Goal: Task Accomplishment & Management: Complete application form

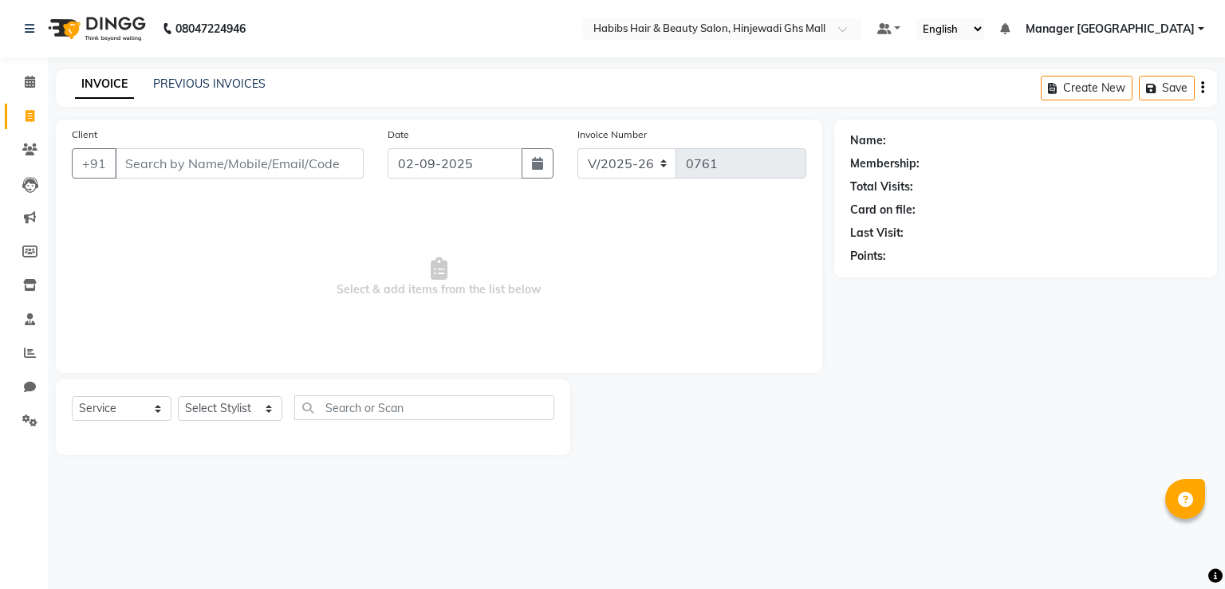
select select "7463"
select select "service"
click at [204, 163] on input "Client" at bounding box center [239, 163] width 249 height 30
type input "9960138417"
click at [354, 167] on button "Add Client" at bounding box center [322, 163] width 82 height 30
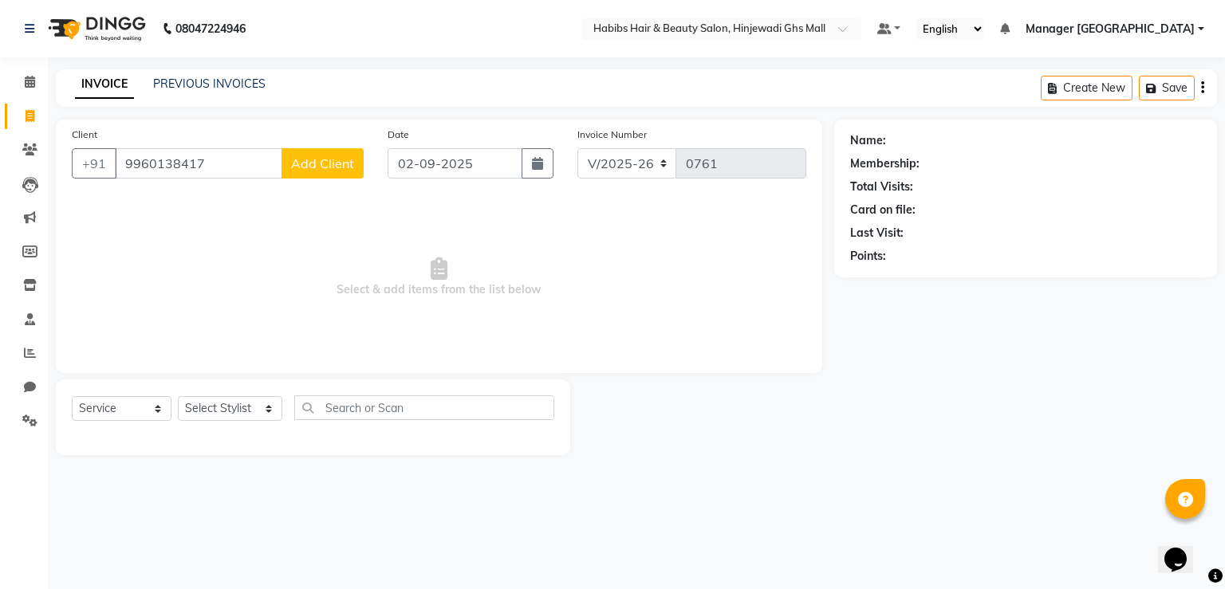
select select "22"
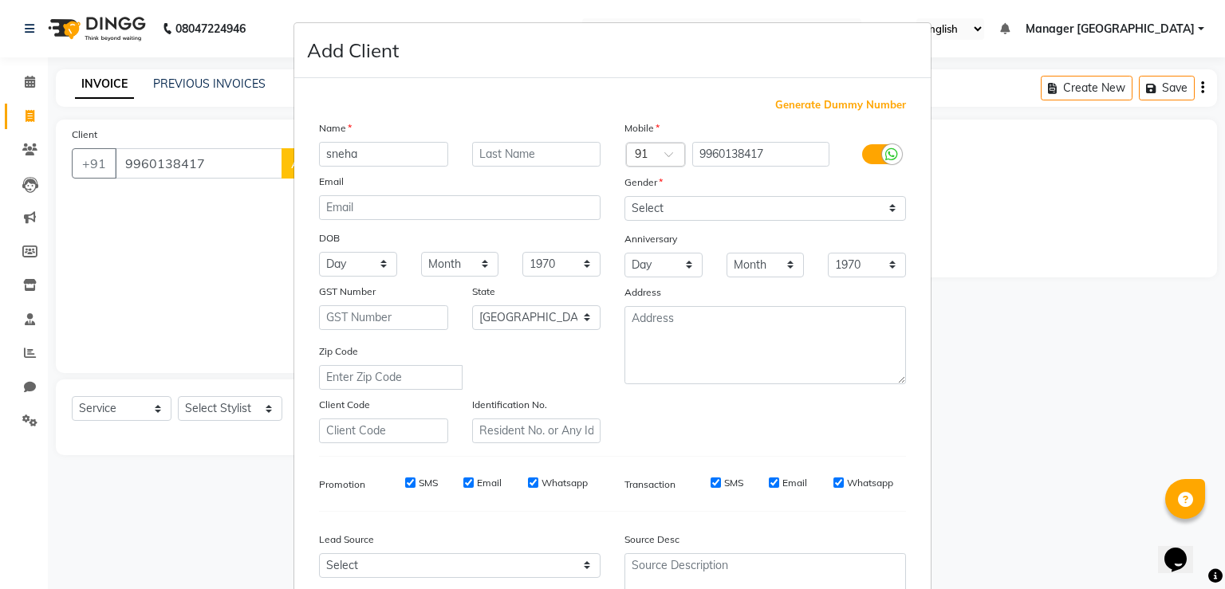
type input "sneha"
click at [724, 200] on select "Select [DEMOGRAPHIC_DATA] [DEMOGRAPHIC_DATA] Other Prefer Not To Say" at bounding box center [764, 208] width 281 height 25
select select "[DEMOGRAPHIC_DATA]"
click at [624, 197] on select "Select [DEMOGRAPHIC_DATA] [DEMOGRAPHIC_DATA] Other Prefer Not To Say" at bounding box center [764, 208] width 281 height 25
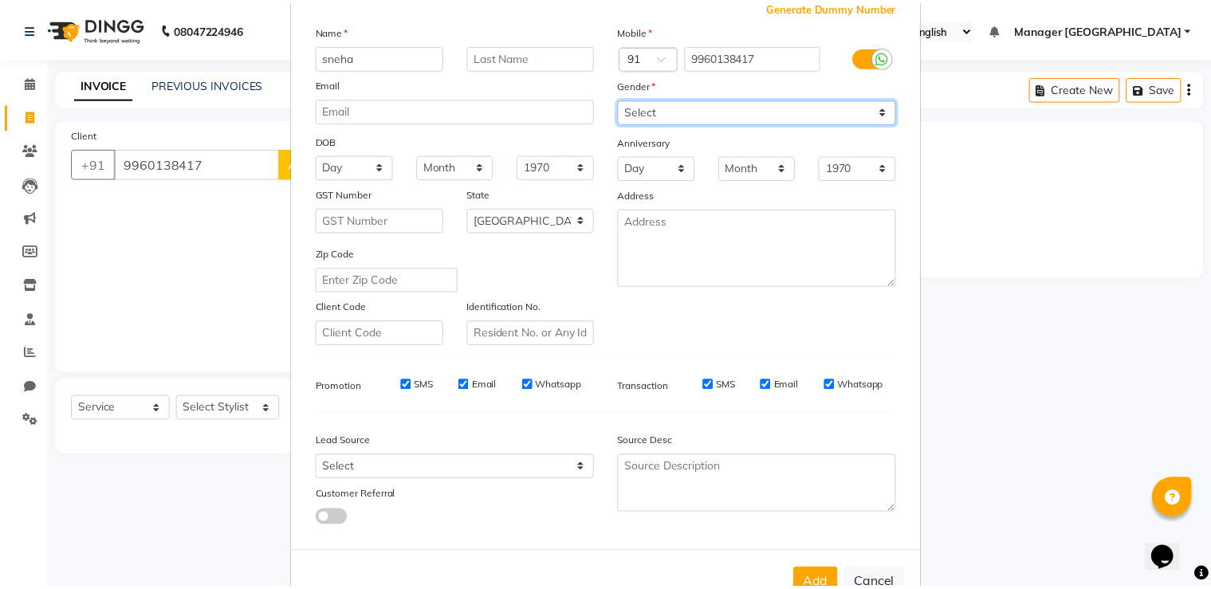
scroll to position [154, 0]
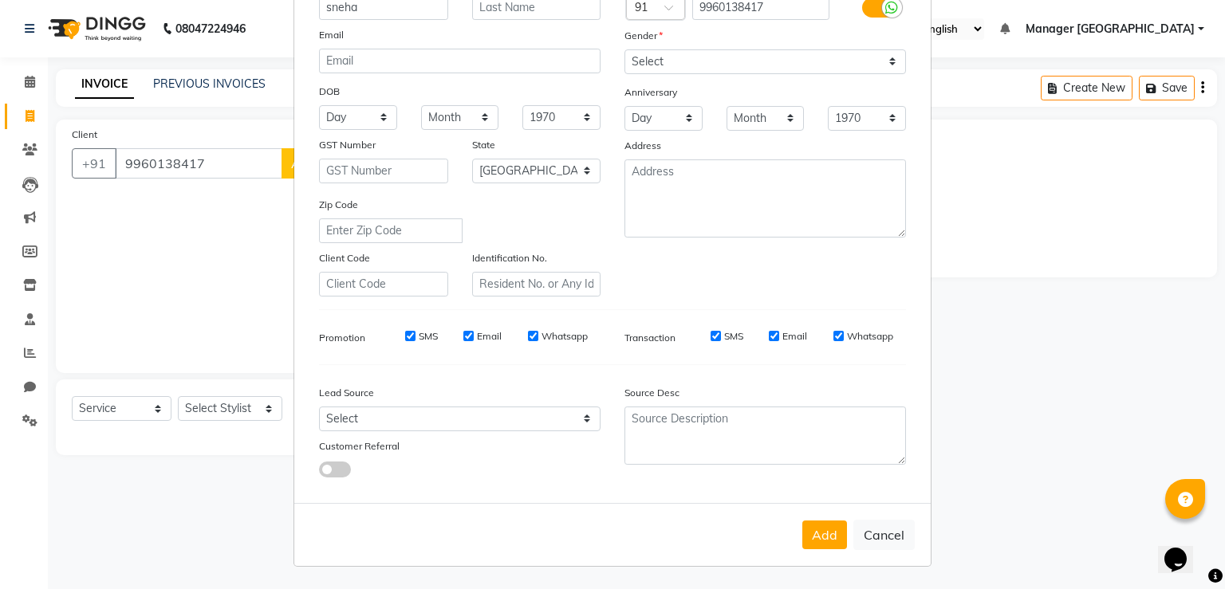
click at [817, 519] on div "Add Cancel" at bounding box center [612, 534] width 636 height 63
drag, startPoint x: 836, startPoint y: 535, endPoint x: 830, endPoint y: 525, distance: 11.1
click at [834, 532] on button "Add" at bounding box center [824, 535] width 45 height 29
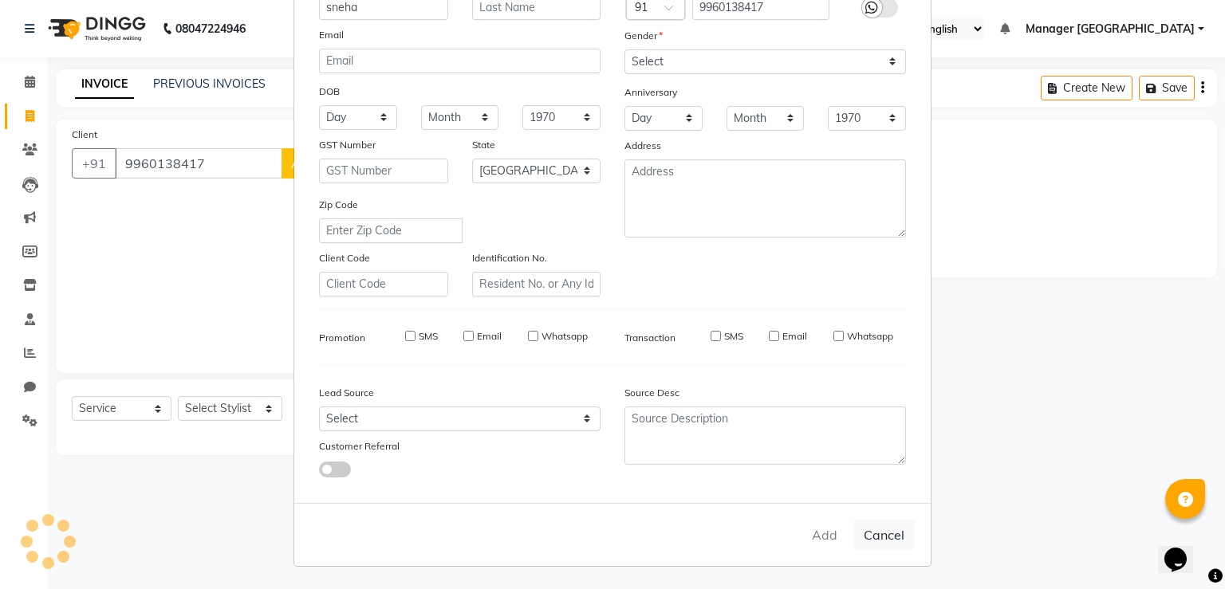
type input "99******17"
select select
select select "null"
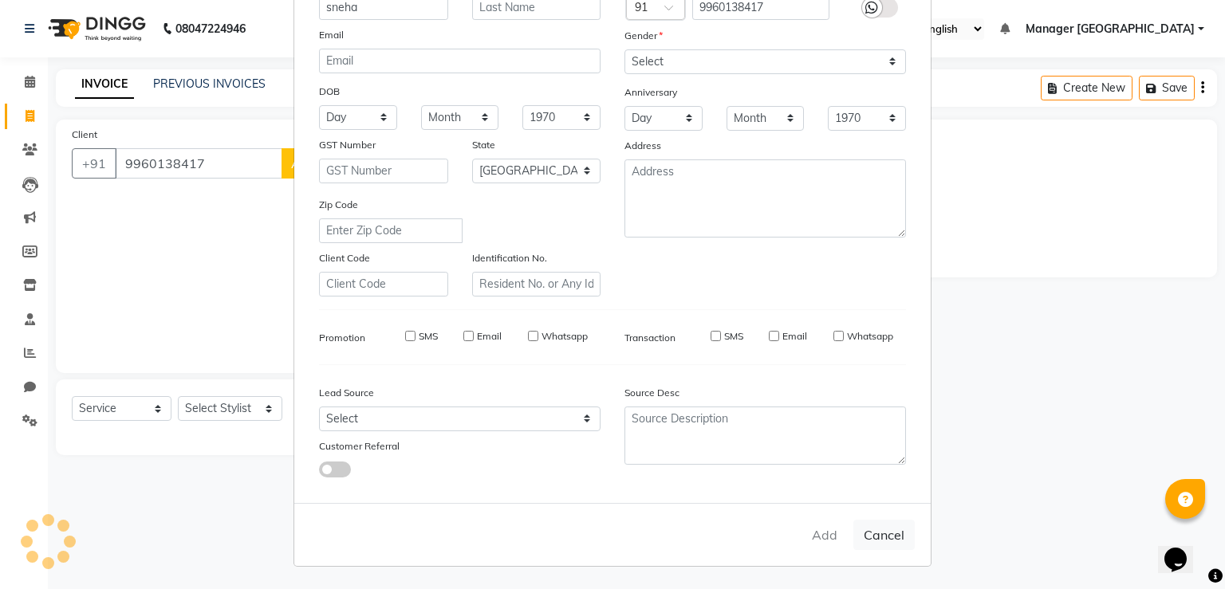
select select
checkbox input "false"
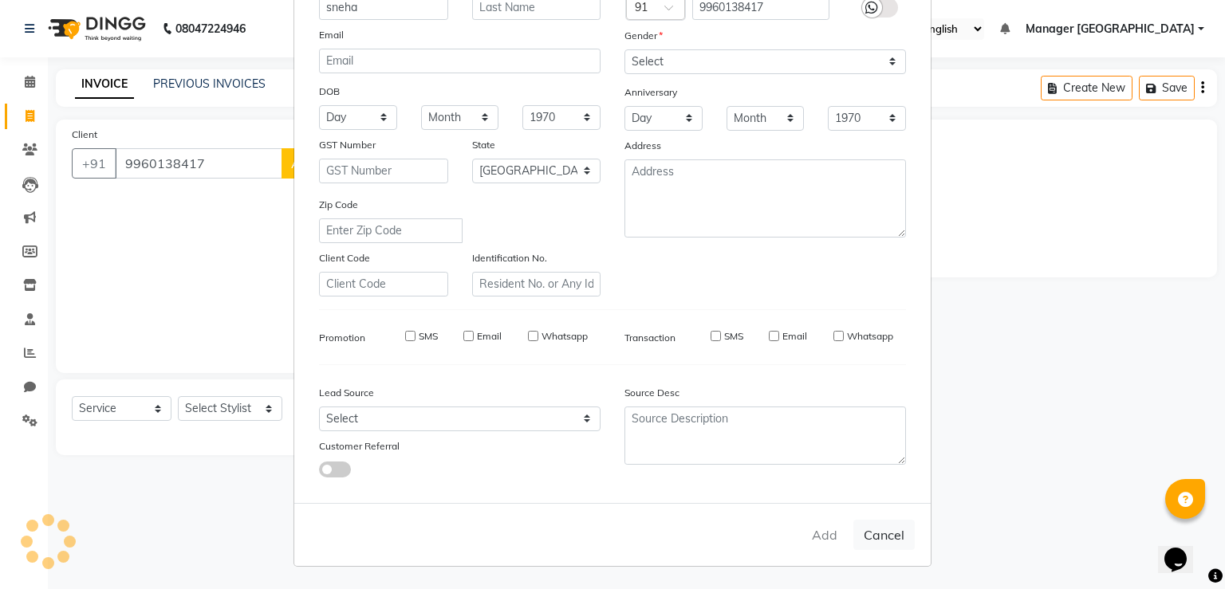
checkbox input "false"
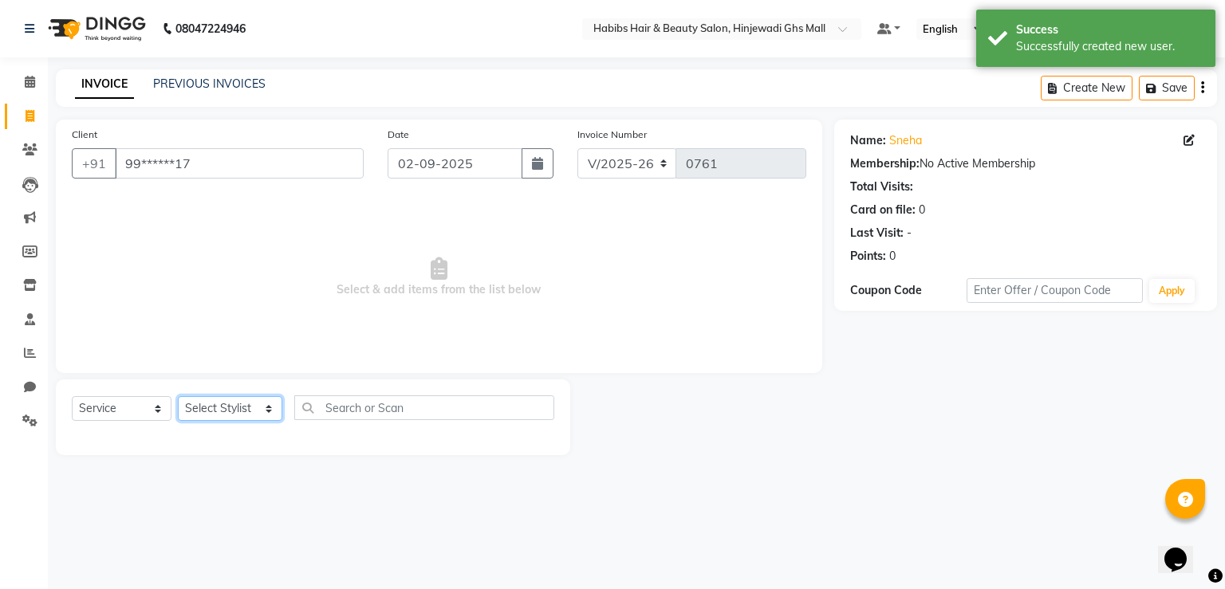
click at [233, 415] on select "Select Stylist GAURAV [PERSON_NAME] Manager GHS MALL [PERSON_NAME] POOJA [PERSO…" at bounding box center [230, 408] width 104 height 25
select select "70585"
click at [178, 397] on select "Select Stylist GAURAV [PERSON_NAME] Manager GHS MALL [PERSON_NAME] POOJA [PERSO…" at bounding box center [230, 408] width 104 height 25
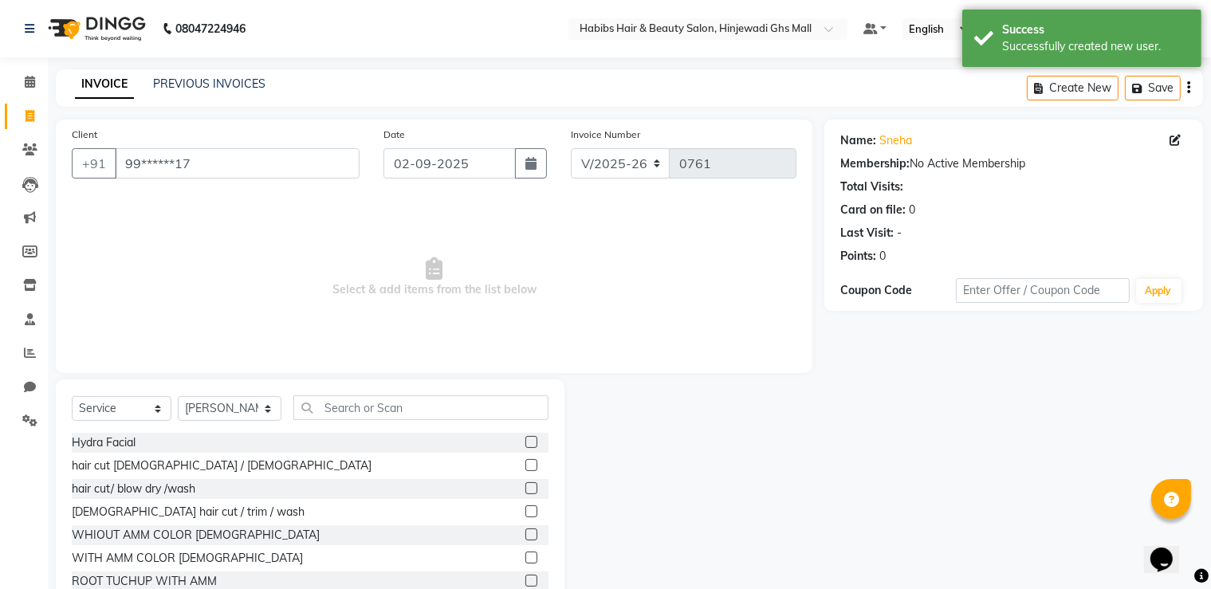
click at [525, 484] on label at bounding box center [531, 488] width 12 height 12
click at [525, 484] on input "checkbox" at bounding box center [530, 489] width 10 height 10
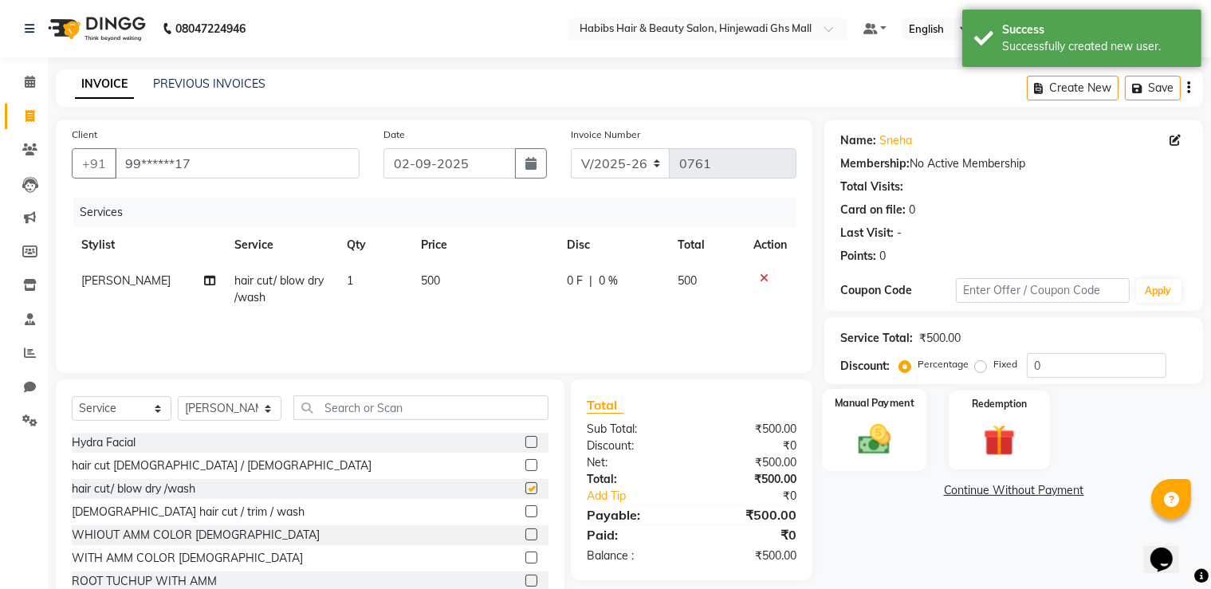
checkbox input "false"
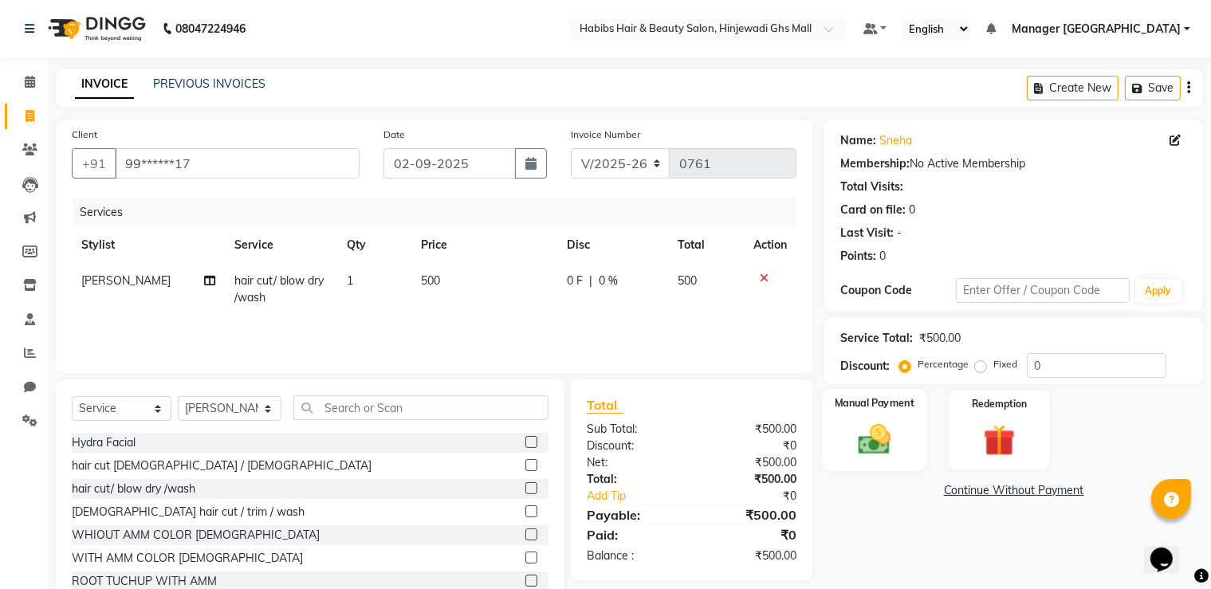
click at [883, 451] on img at bounding box center [874, 440] width 53 height 38
click at [1077, 493] on span "ONLINE" at bounding box center [1085, 491] width 41 height 18
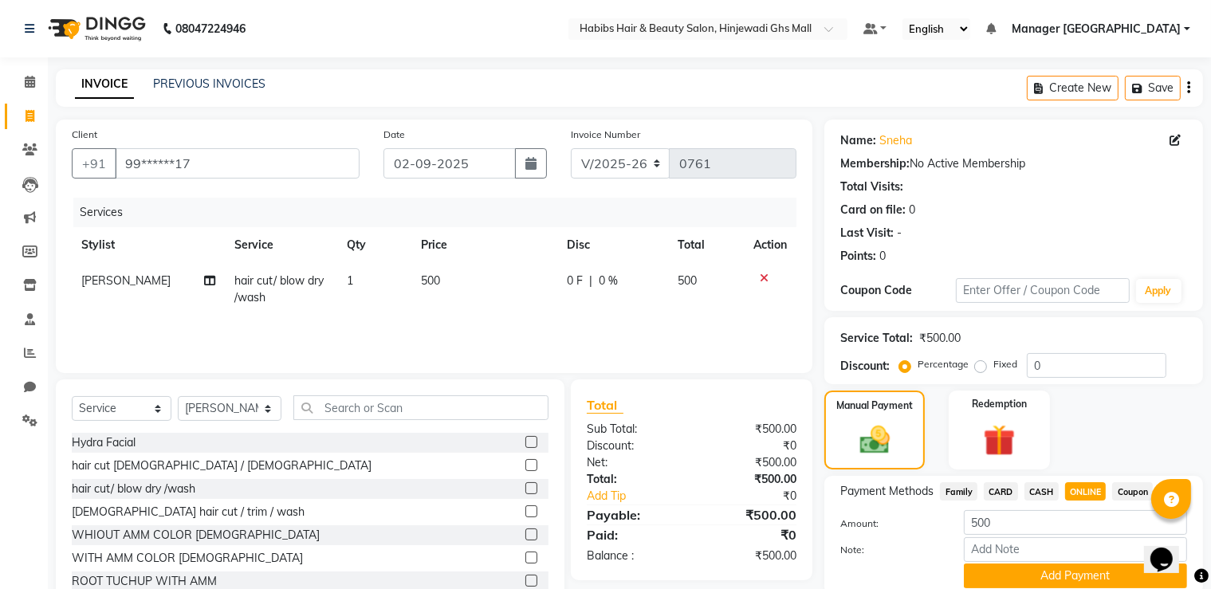
scroll to position [64, 0]
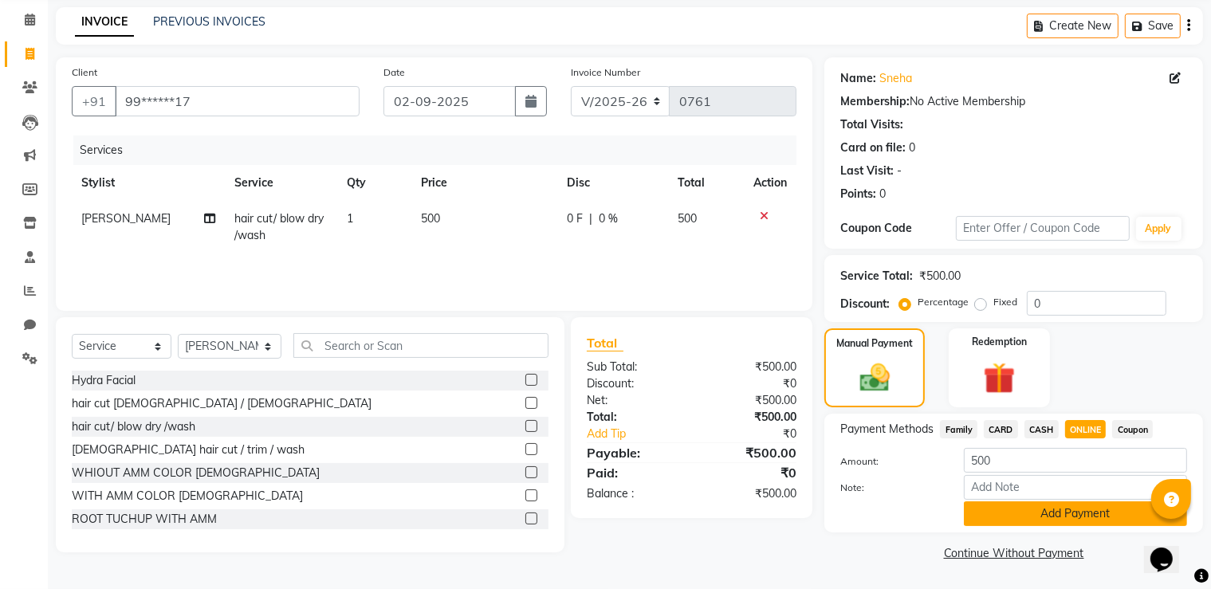
click at [1056, 510] on button "Add Payment" at bounding box center [1075, 514] width 223 height 25
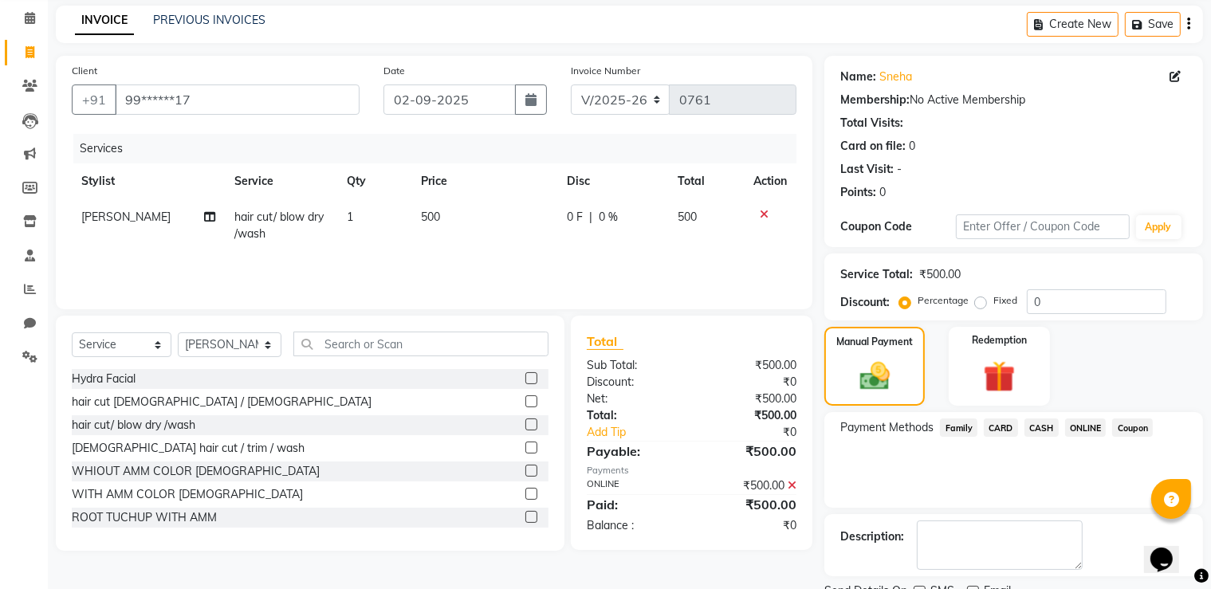
scroll to position [128, 0]
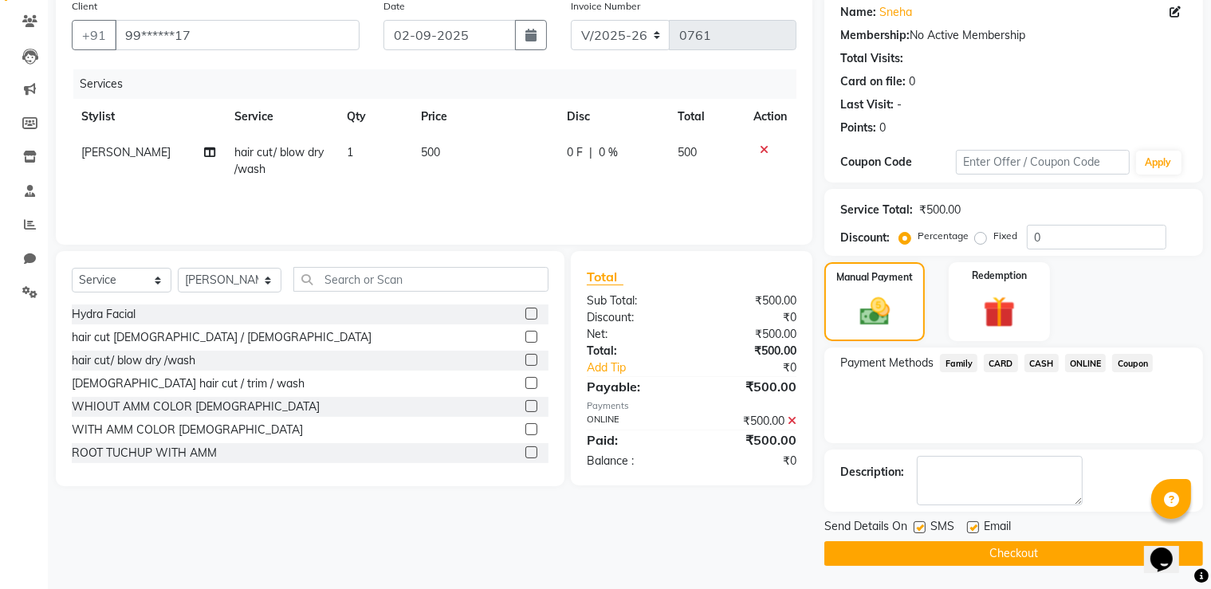
click at [1009, 552] on button "Checkout" at bounding box center [1013, 553] width 379 height 25
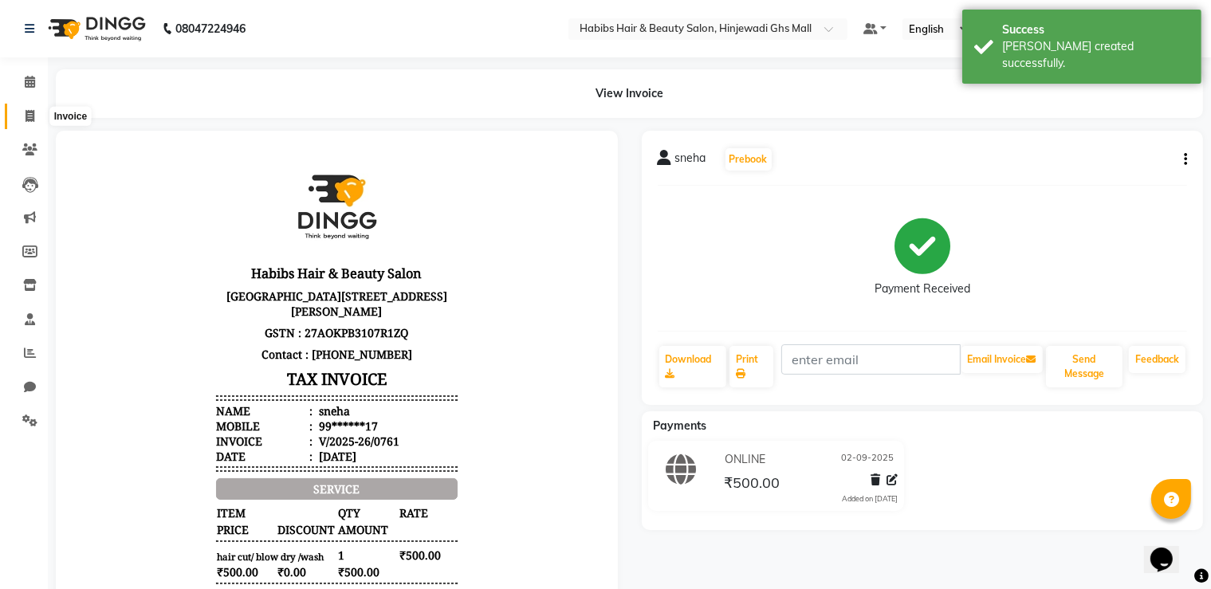
click at [27, 115] on icon at bounding box center [30, 116] width 9 height 12
select select "service"
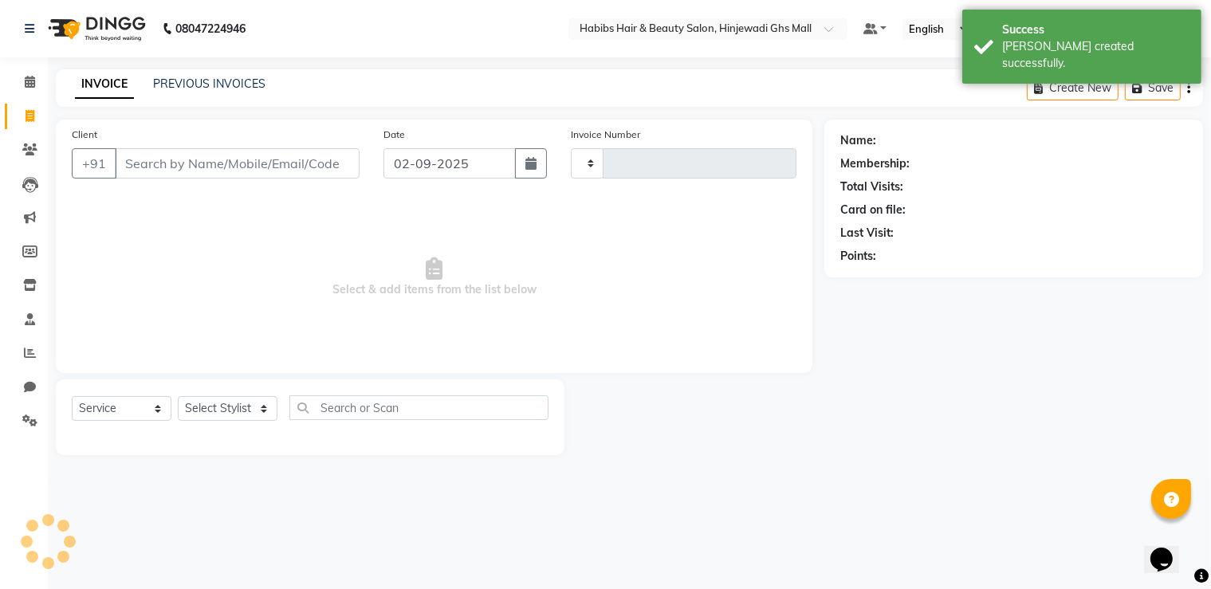
type input "0762"
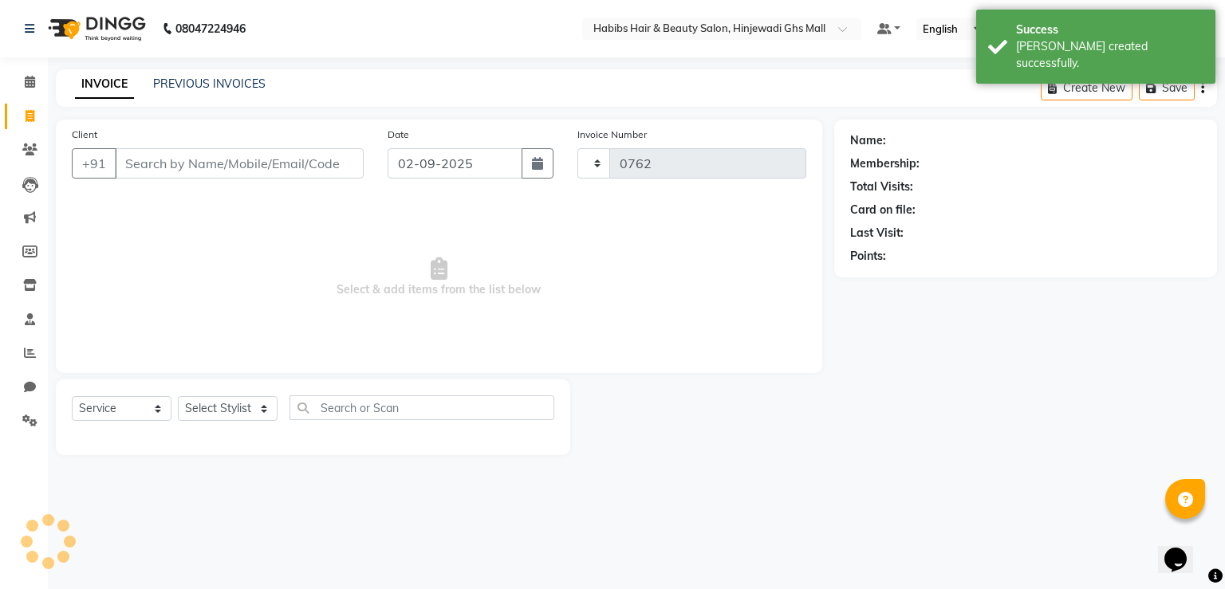
select select "7463"
click at [258, 172] on input "Client" at bounding box center [239, 163] width 249 height 30
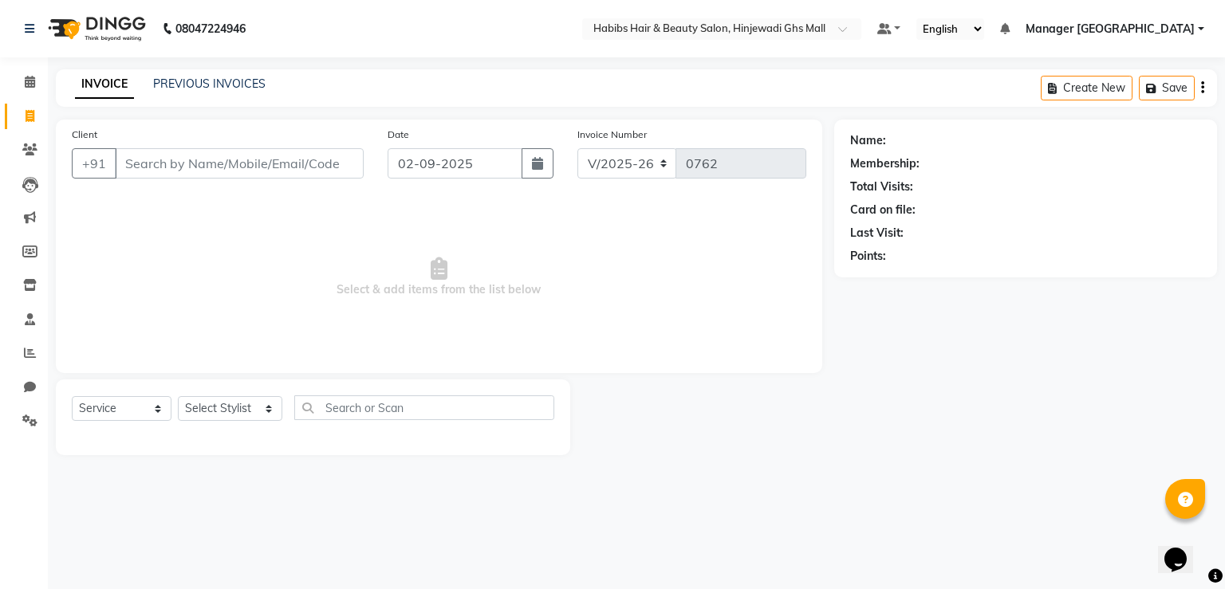
click at [211, 92] on div "INVOICE PREVIOUS INVOICES" at bounding box center [170, 85] width 229 height 18
click at [247, 92] on div "INVOICE PREVIOUS INVOICES" at bounding box center [170, 85] width 229 height 18
click at [254, 77] on link "PREVIOUS INVOICES" at bounding box center [209, 84] width 112 height 14
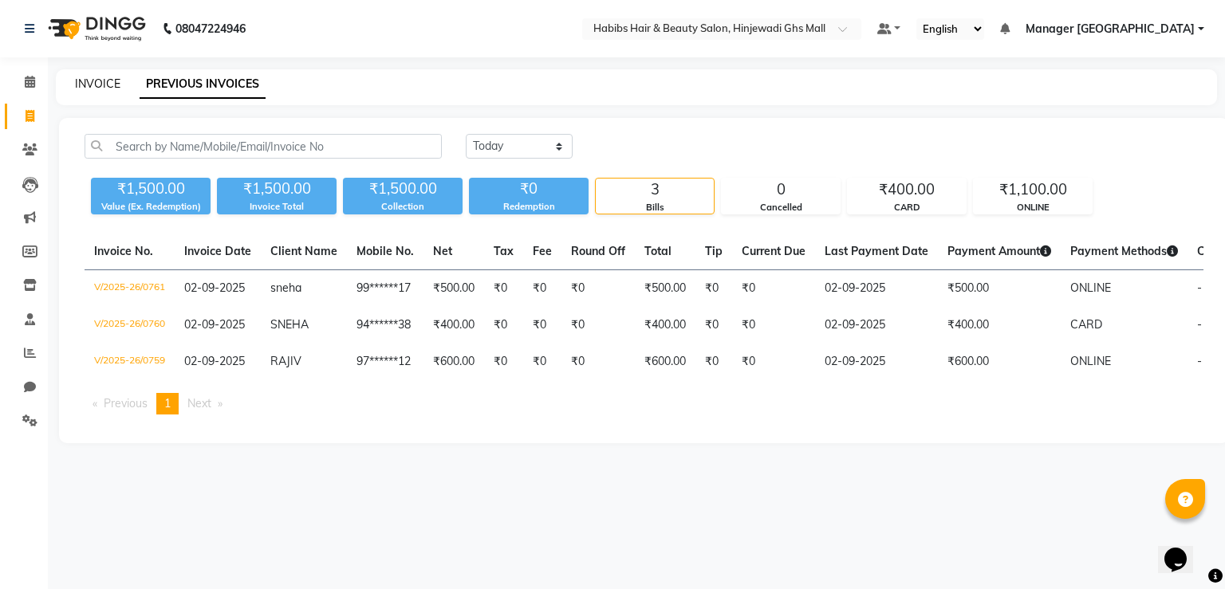
click at [77, 89] on link "INVOICE" at bounding box center [97, 84] width 45 height 14
select select "7463"
select select "service"
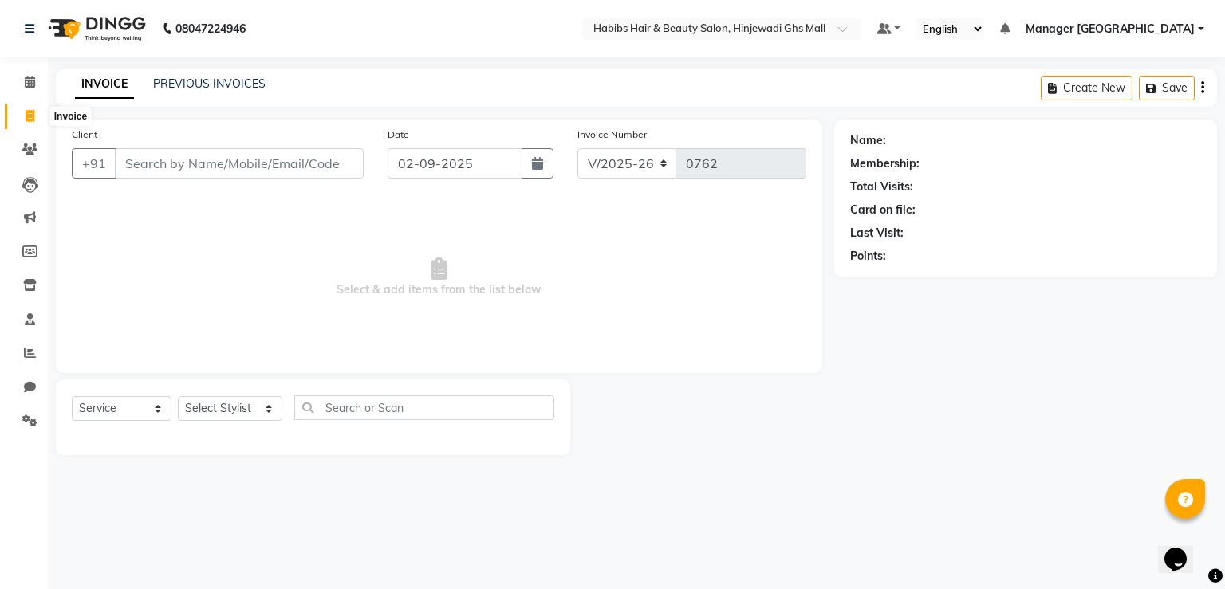
click at [31, 117] on icon at bounding box center [30, 116] width 9 height 12
select select "service"
type input "0762"
select select "7463"
click at [228, 155] on input "Client" at bounding box center [239, 163] width 249 height 30
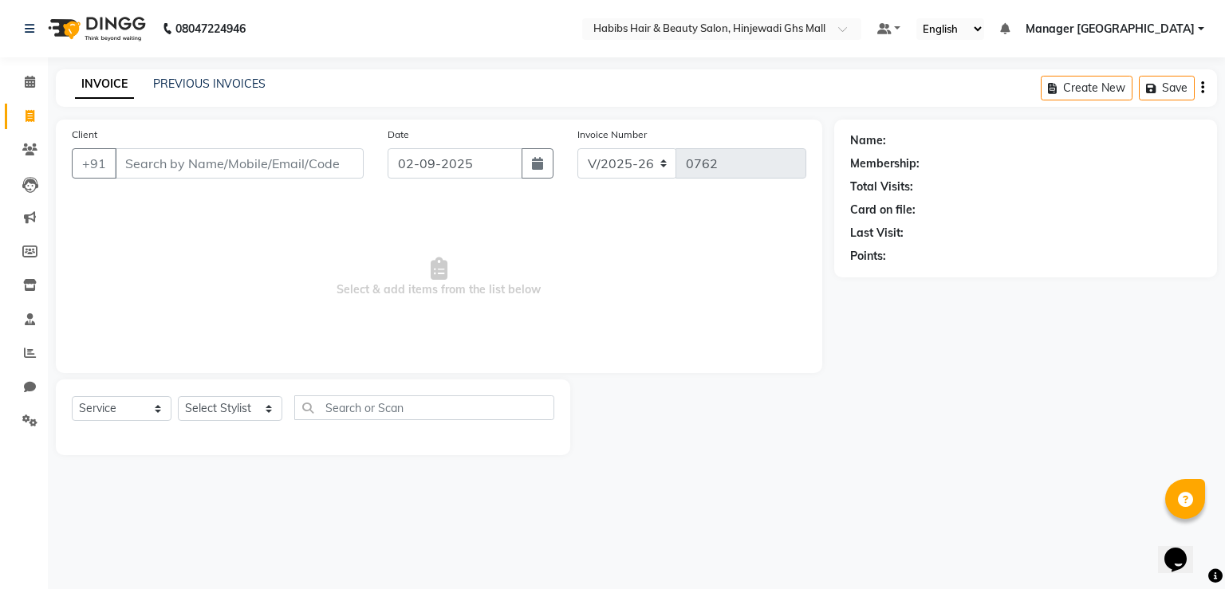
click at [228, 155] on input "Client" at bounding box center [239, 163] width 249 height 30
